Goal: Navigation & Orientation: Understand site structure

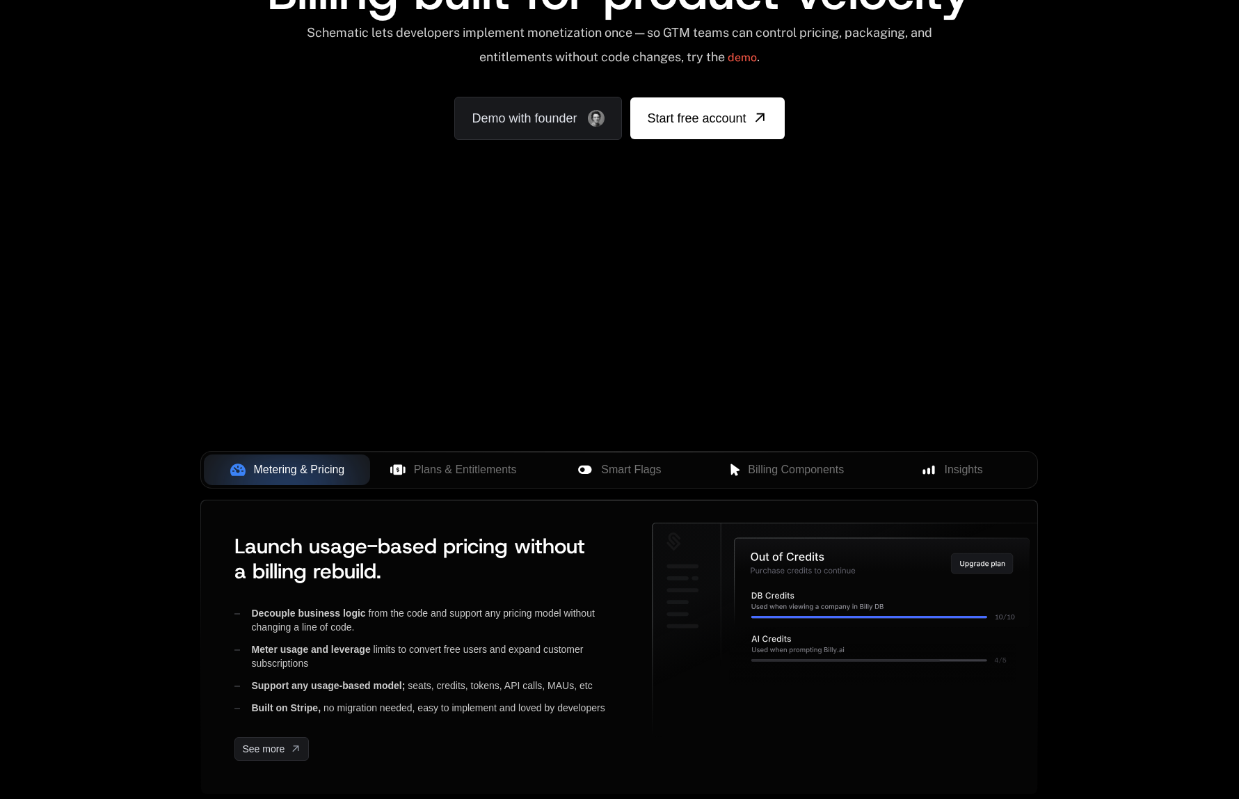
scroll to position [302, 0]
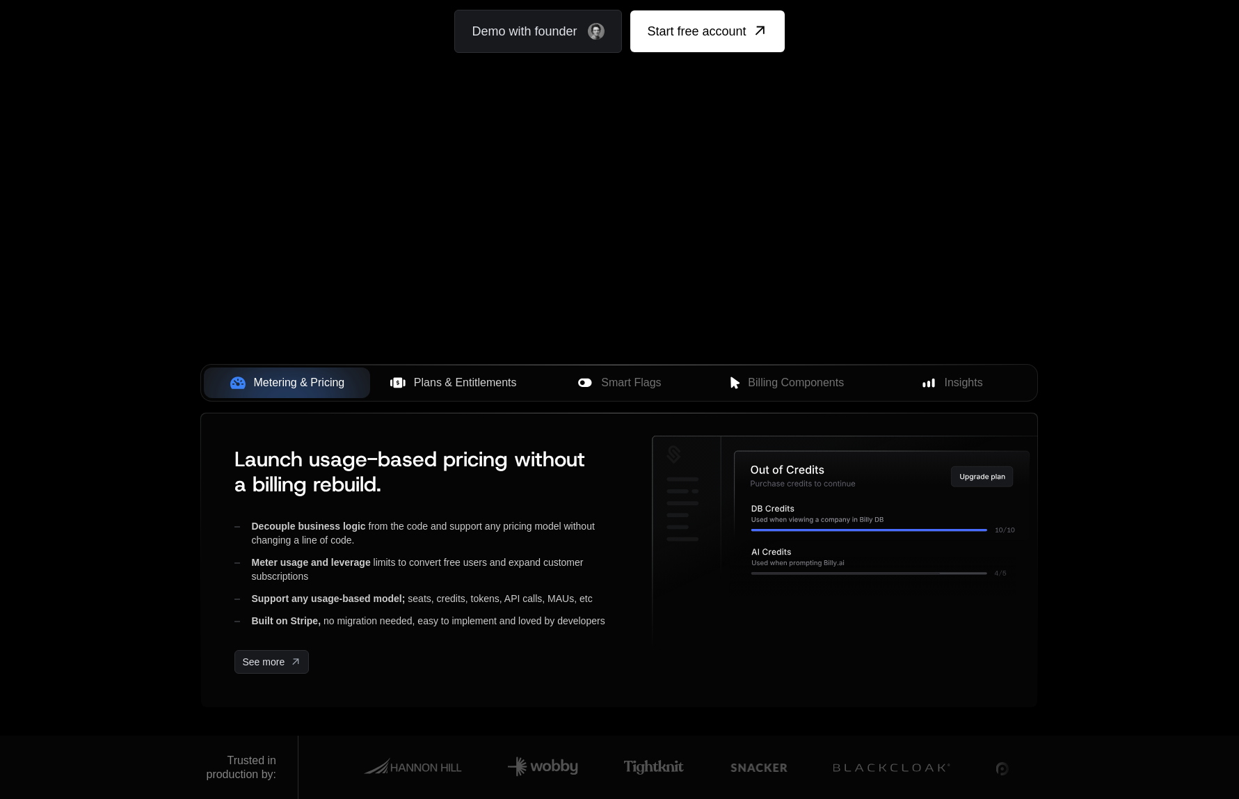
click at [482, 385] on span "Plans & Entitlements" at bounding box center [465, 382] width 103 height 17
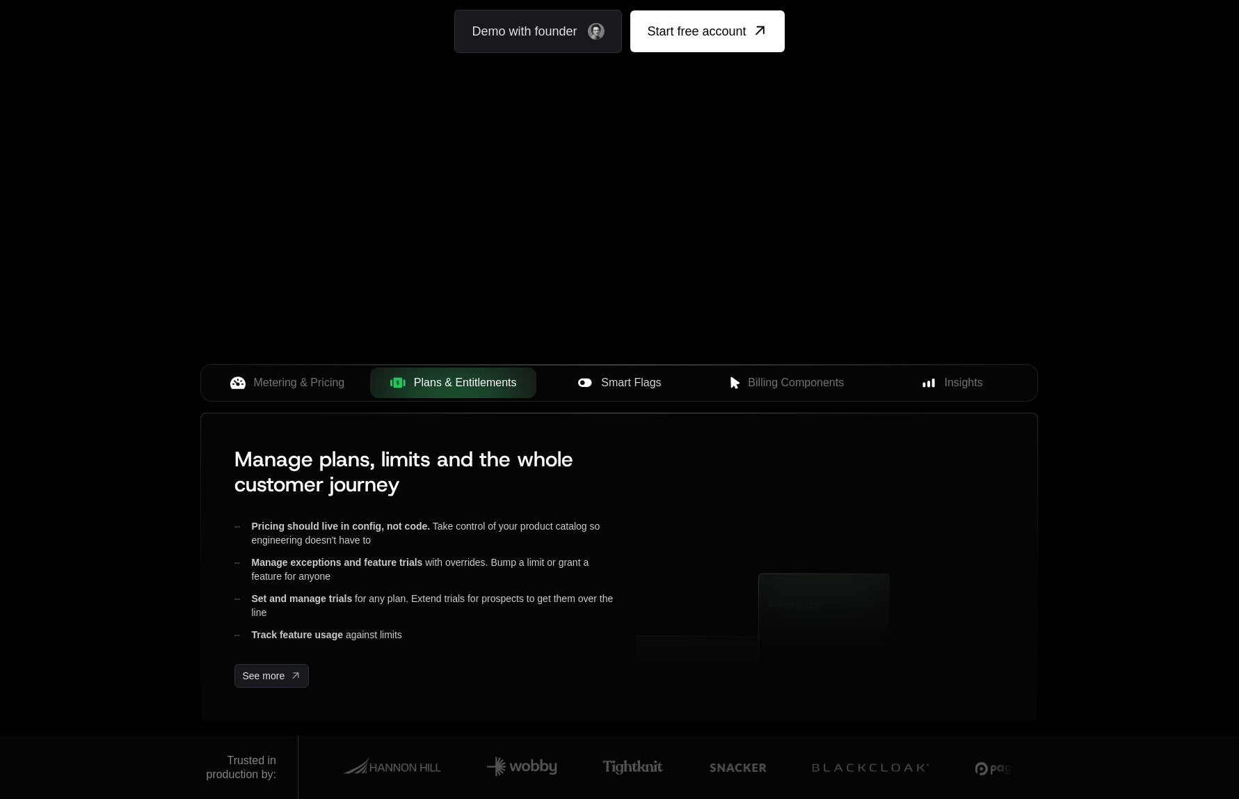
click at [603, 386] on span "Smart Flags" at bounding box center [631, 382] width 60 height 17
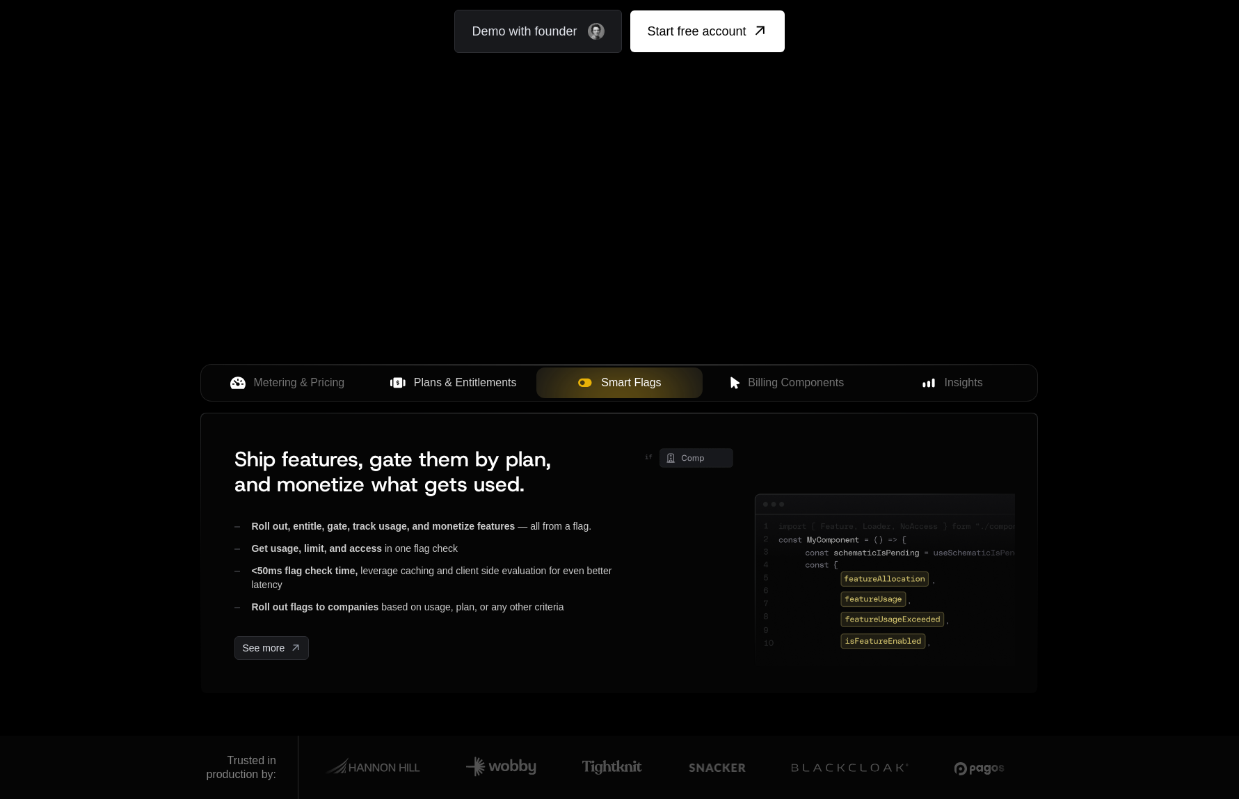
click at [812, 408] on div "Metering & Pricing Plans & Entitlements Smart Flags Billing Components Insights" at bounding box center [619, 388] width 838 height 49
click at [807, 396] on button "Billing Components" at bounding box center [786, 382] width 166 height 31
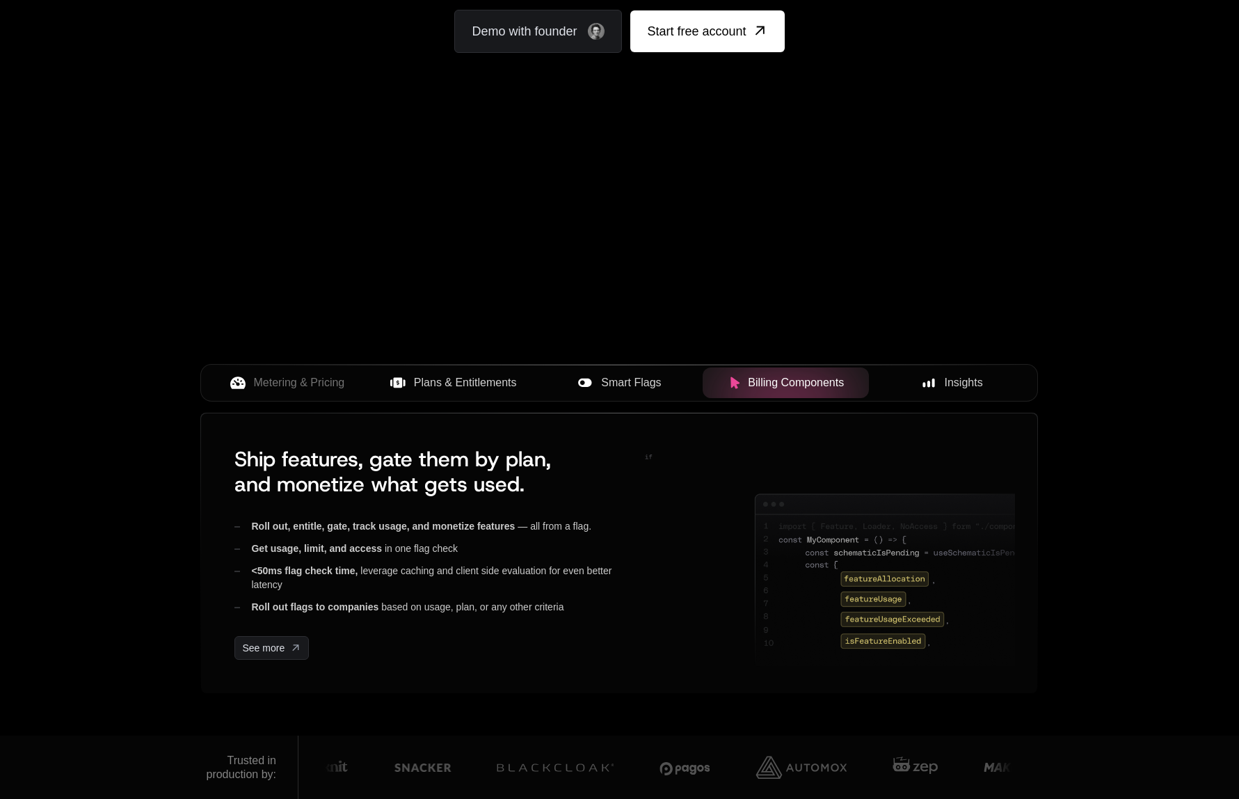
click at [943, 377] on div "Insights" at bounding box center [952, 382] width 144 height 17
